Goal: Task Accomplishment & Management: Manage account settings

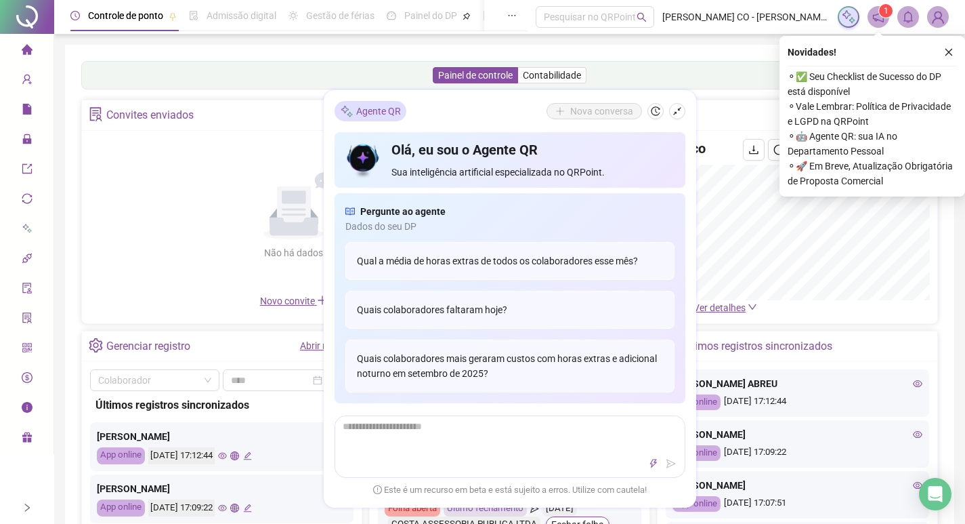
click at [723, 154] on div "Gráfico" at bounding box center [726, 152] width 128 height 26
click at [719, 89] on div "Painel de controle Contabilidade" at bounding box center [509, 75] width 857 height 28
click at [678, 112] on icon "shrink" at bounding box center [677, 110] width 9 height 9
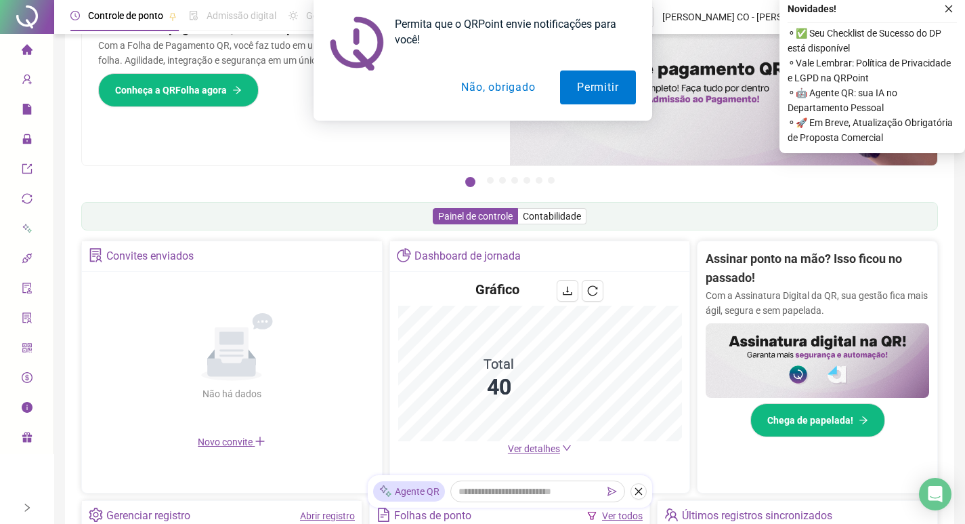
scroll to position [68, 0]
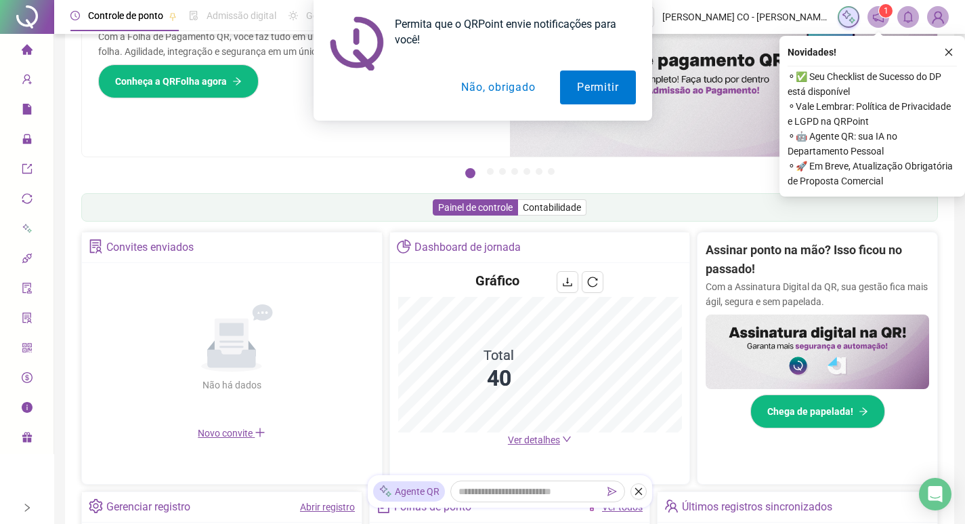
click at [25, 79] on div "Permita que o QRPoint envie notificações para você! Permitir Não, obrigado" at bounding box center [482, 60] width 965 height 121
click at [26, 110] on div "Permita que o QRPoint envie notificações para você! Permitir Não, obrigado" at bounding box center [482, 60] width 965 height 121
click at [26, 79] on div "Permita que o QRPoint envie notificações para você! Permitir Não, obrigado" at bounding box center [482, 60] width 965 height 121
click at [589, 93] on button "Permitir" at bounding box center [597, 87] width 75 height 34
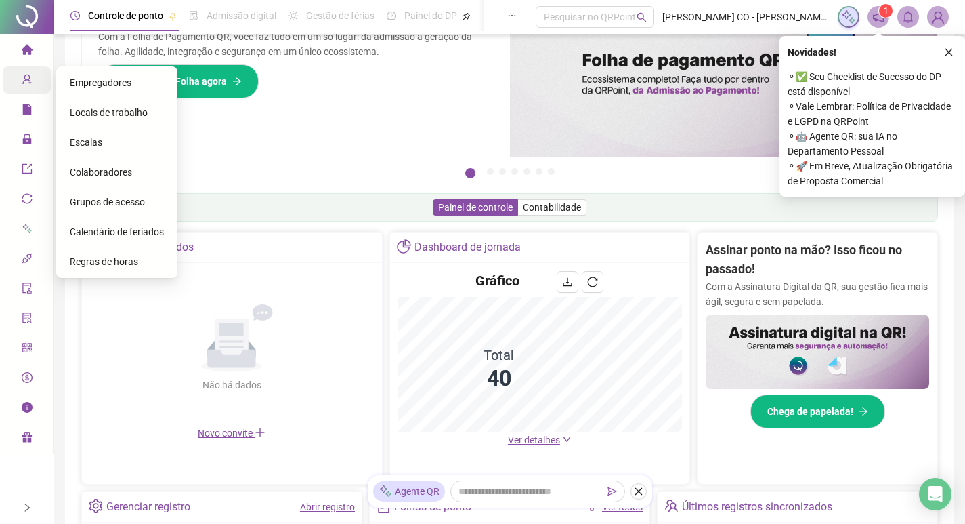
click at [26, 81] on icon "user-add" at bounding box center [27, 79] width 11 height 11
click at [107, 173] on span "Colaboradores" at bounding box center [101, 172] width 62 height 11
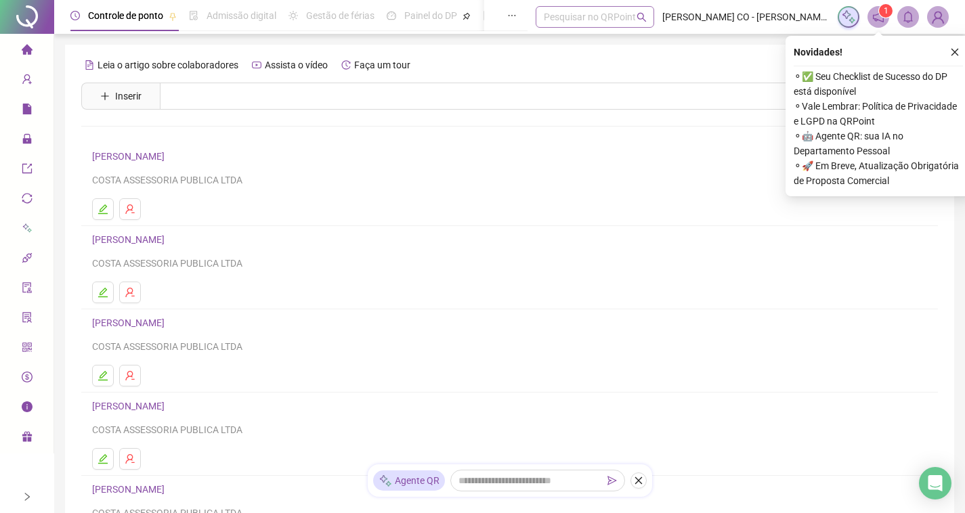
click at [582, 24] on div "Pesquisar no QRPoint" at bounding box center [595, 17] width 119 height 22
type input "*"
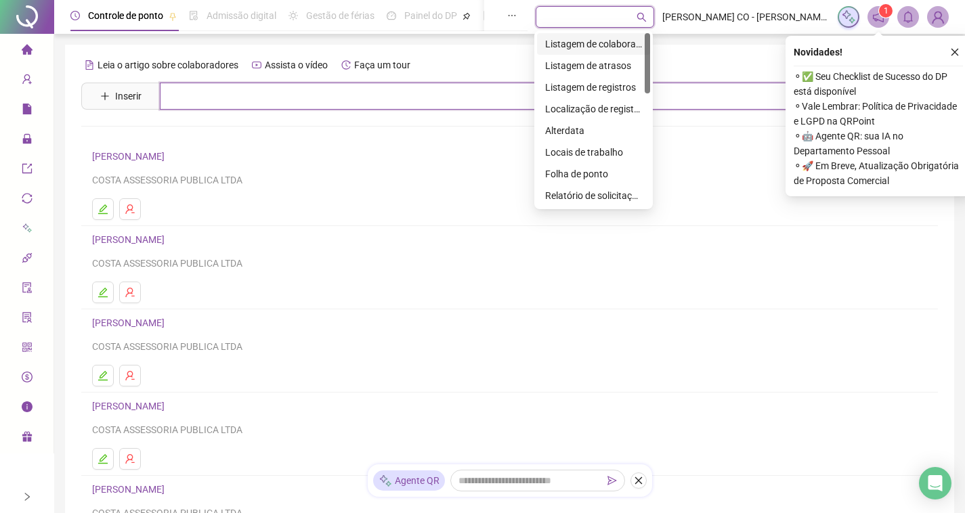
click at [190, 99] on input "text" at bounding box center [519, 96] width 719 height 27
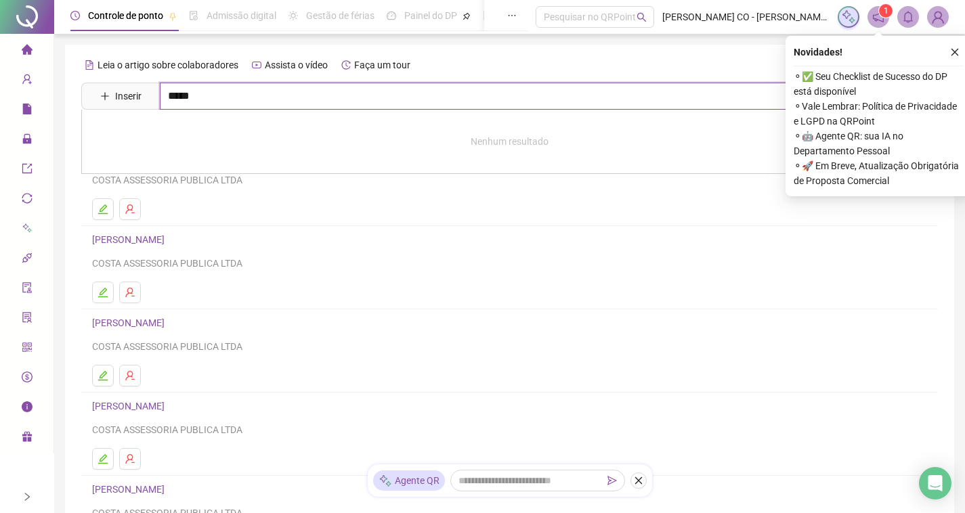
type input "*****"
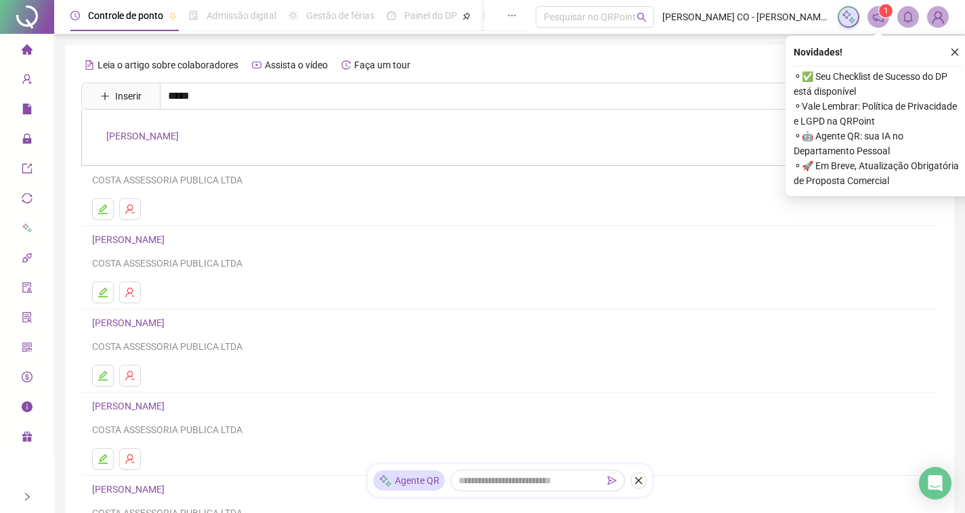
click at [179, 135] on link "LUANA LIMA DE SOUSA" at bounding box center [142, 136] width 72 height 11
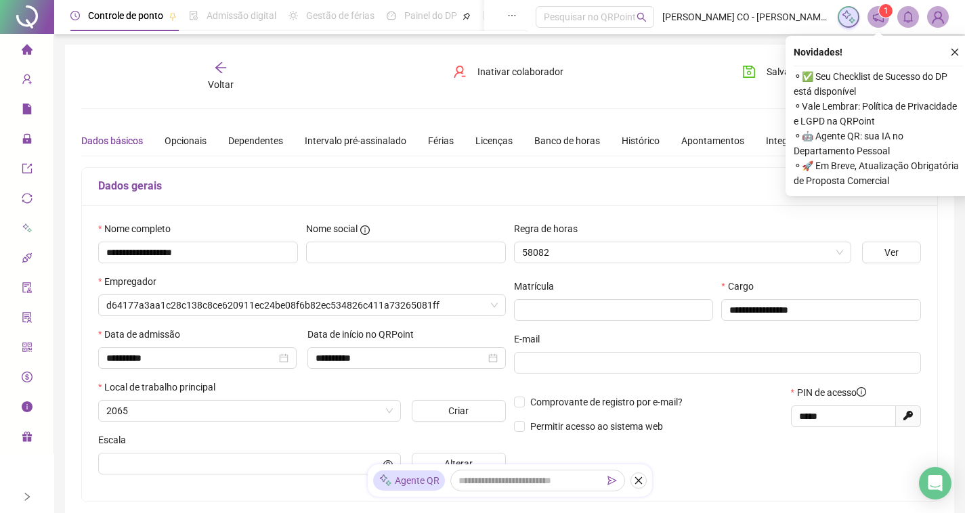
type input "**********"
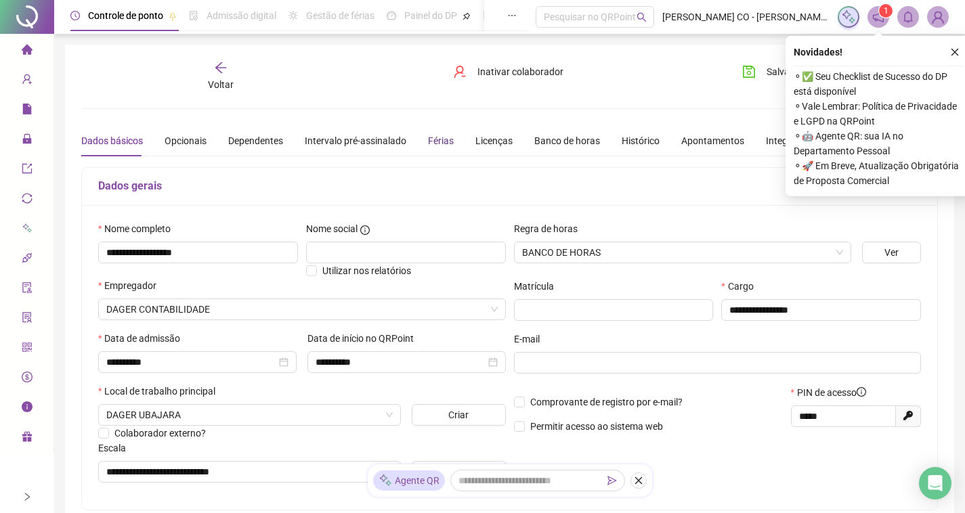
click at [442, 142] on div "Férias" at bounding box center [441, 140] width 26 height 15
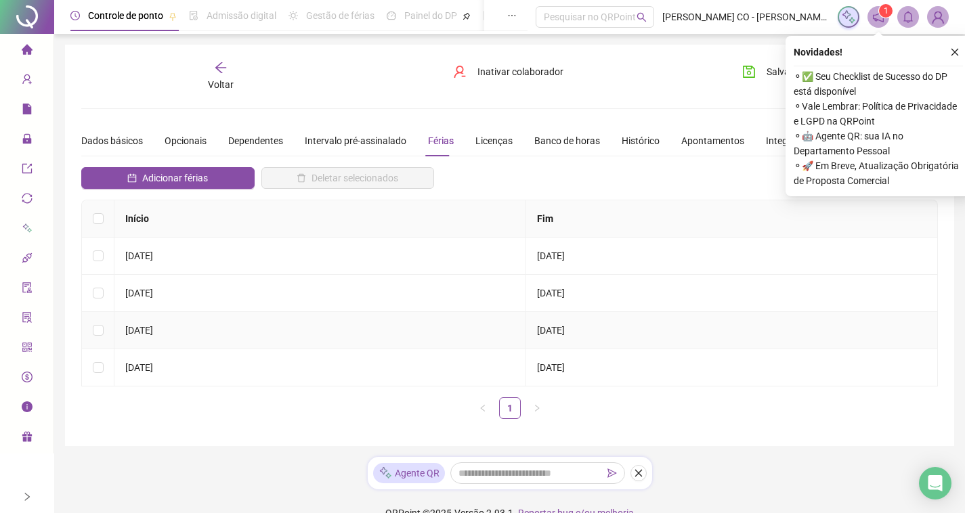
click at [341, 312] on td "29/07/2024" at bounding box center [320, 330] width 412 height 37
